Goal: Information Seeking & Learning: Find specific fact

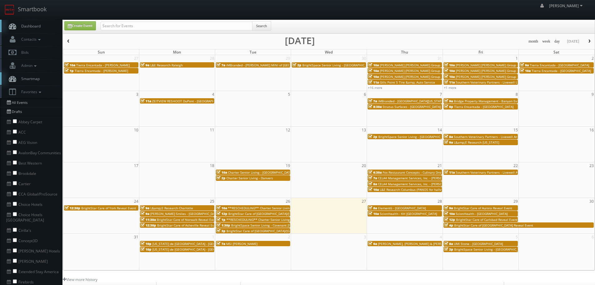
click at [489, 174] on span "Southern Veterinary Partners - Livewell Animal Urgent Care of Goodyear" at bounding box center [510, 172] width 108 height 4
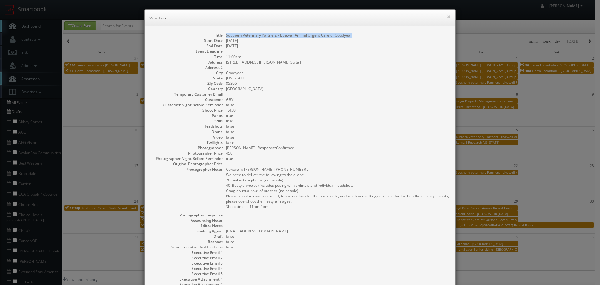
copy dd "Southern Veterinary Partners - Livewell Animal Urgent Care of Goodyear"
drag, startPoint x: 327, startPoint y: 32, endPoint x: 224, endPoint y: 34, distance: 103.2
click at [226, 34] on dd "Southern Veterinary Partners - Livewell Animal Urgent Care of Goodyear" at bounding box center [337, 35] width 223 height 5
copy dd "Southern Veterinary Partners - Livewell Animal Urgent Care of Goodyear"
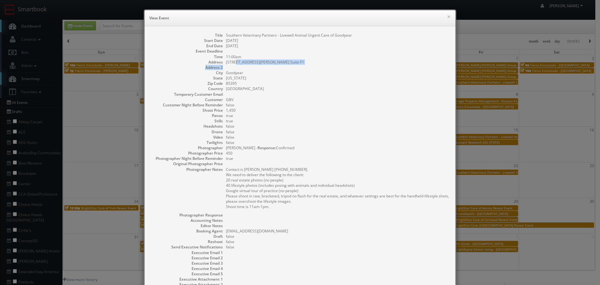
drag, startPoint x: 288, startPoint y: 64, endPoint x: 234, endPoint y: 61, distance: 54.8
click at [234, 61] on dl "Title Southern Veterinary Partners - Livewell Animal Urgent Care of Goodyear St…" at bounding box center [300, 165] width 298 height 265
click at [253, 59] on dd "[STREET_ADDRESS][PERSON_NAME] Suite F1" at bounding box center [337, 61] width 223 height 5
copy dd "[STREET_ADDRESS][PERSON_NAME] Suite F1"
drag, startPoint x: 276, startPoint y: 62, endPoint x: 224, endPoint y: 62, distance: 52.2
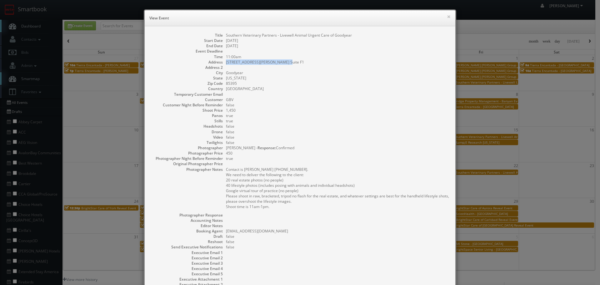
click at [226, 62] on dd "[STREET_ADDRESS][PERSON_NAME] Suite F1" at bounding box center [337, 61] width 223 height 5
copy dd "Goodyear"
drag, startPoint x: 242, startPoint y: 73, endPoint x: 223, endPoint y: 74, distance: 19.4
click at [223, 74] on dl "Title Southern Veterinary Partners - Livewell Animal Urgent Care of Goodyear St…" at bounding box center [300, 165] width 298 height 265
copy dd "85395"
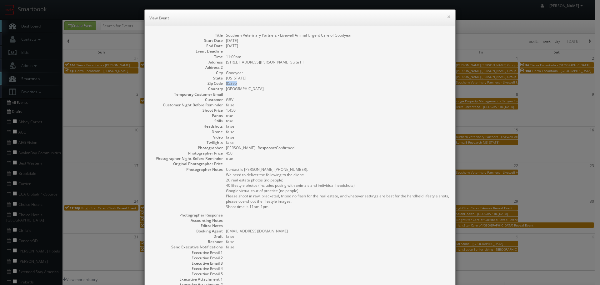
drag, startPoint x: 237, startPoint y: 85, endPoint x: 223, endPoint y: 83, distance: 14.8
click at [223, 83] on dl "Title Southern Veterinary Partners - Livewell Animal Urgent Care of Goodyear St…" at bounding box center [300, 165] width 298 height 265
